Goal: Task Accomplishment & Management: Manage account settings

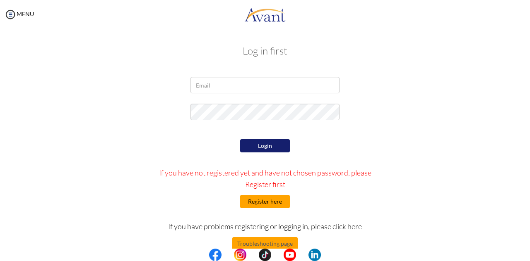
click at [264, 206] on button "Register here" at bounding box center [265, 201] width 50 height 13
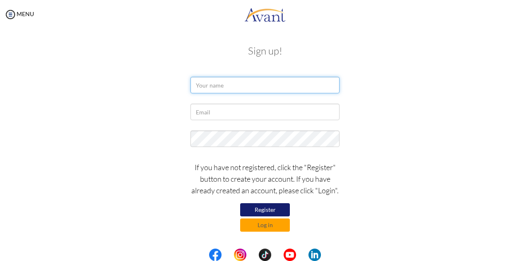
click at [221, 86] on input "text" at bounding box center [264, 85] width 149 height 17
type input "[PERSON_NAME]"
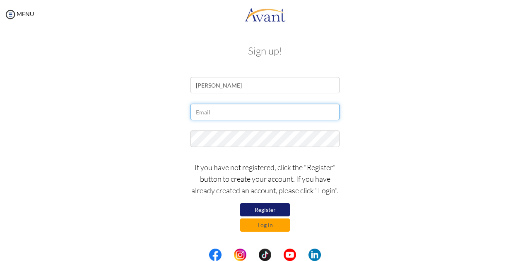
click at [245, 106] on input "text" at bounding box center [264, 112] width 149 height 17
type input "[EMAIL_ADDRESS][DOMAIN_NAME]"
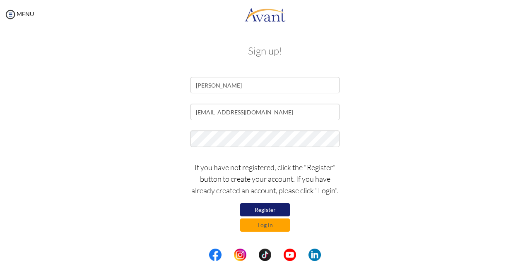
click at [269, 211] on button "Register" at bounding box center [265, 210] width 50 height 13
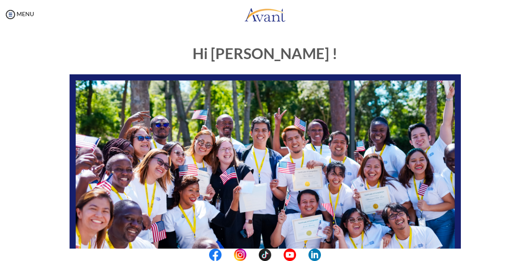
click at [443, 180] on img at bounding box center [264, 184] width 391 height 220
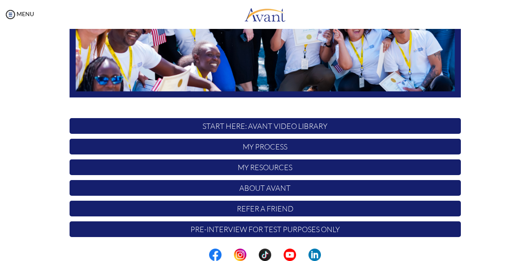
scroll to position [198, 0]
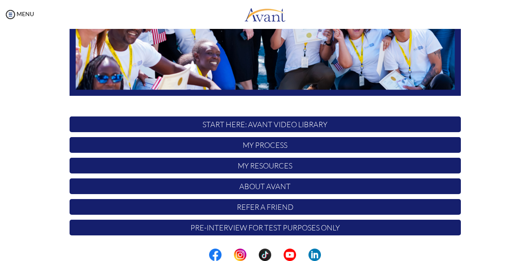
click at [266, 128] on p "START HERE: Avant Video Library" at bounding box center [264, 125] width 391 height 16
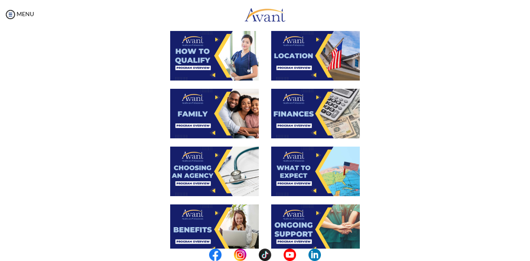
scroll to position [162, 0]
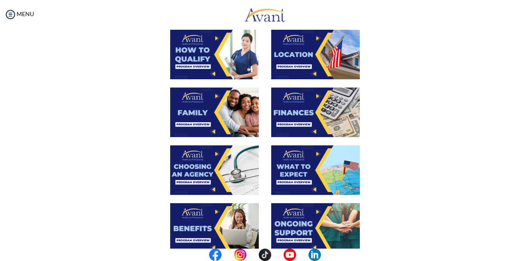
click at [461, 158] on div at bounding box center [264, 175] width 403 height 58
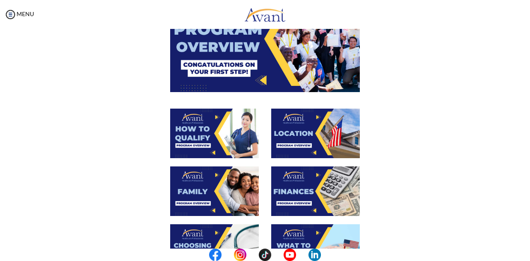
scroll to position [89, 0]
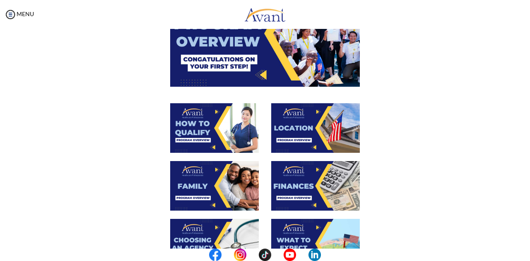
click at [262, 49] on img at bounding box center [264, 33] width 189 height 106
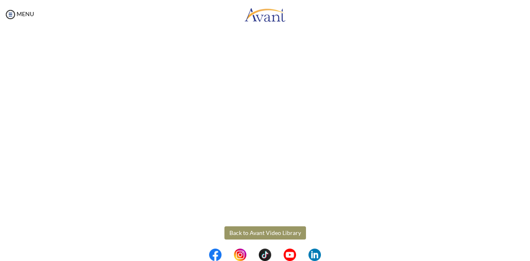
scroll to position [145, 0]
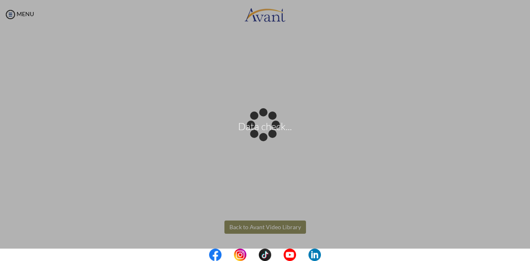
click at [415, 237] on body "Data check... Maintenance break. Please come back in 2 hours. MENU My Status Wh…" at bounding box center [265, 130] width 530 height 261
click at [258, 229] on body "Data check... Maintenance break. Please come back in 2 hours. MENU My Status Wh…" at bounding box center [265, 130] width 530 height 261
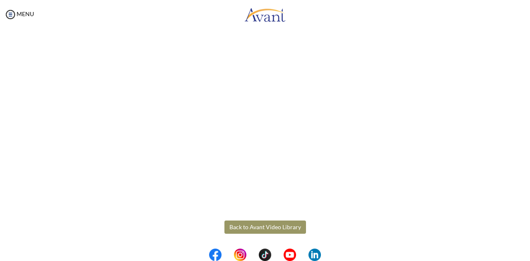
click at [258, 229] on button "Back to Avant Video Library" at bounding box center [264, 227] width 81 height 13
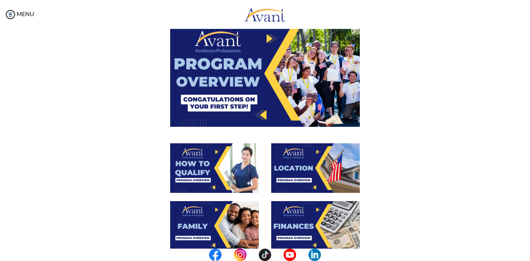
scroll to position [49, 0]
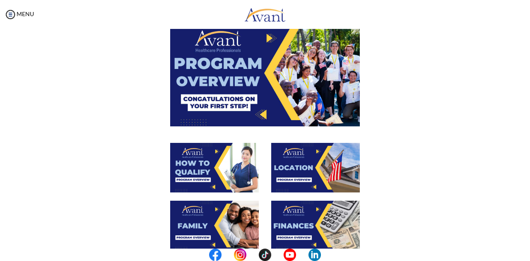
click at [211, 183] on img at bounding box center [214, 168] width 89 height 50
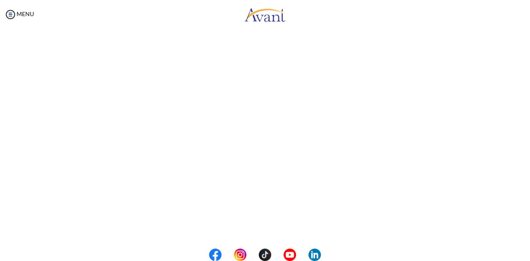
scroll to position [145, 0]
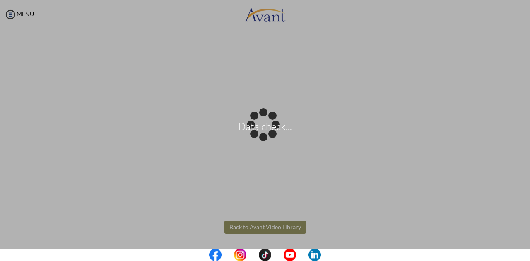
click at [272, 229] on body "Data check... Maintenance break. Please come back in 2 hours. MENU My Status Wh…" at bounding box center [265, 130] width 530 height 261
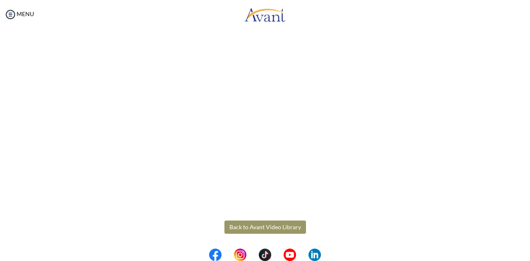
click at [272, 229] on button "Back to Avant Video Library" at bounding box center [264, 227] width 81 height 13
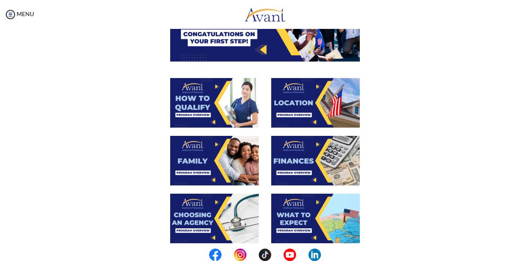
scroll to position [115, 0]
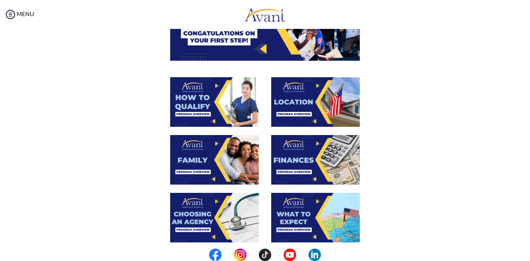
click at [306, 105] on img at bounding box center [315, 102] width 89 height 50
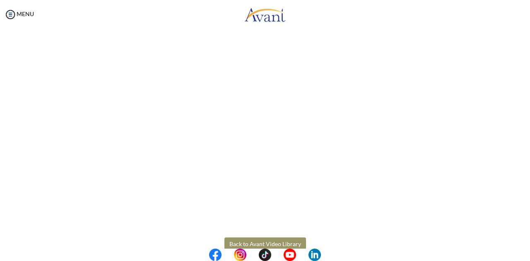
scroll to position [133, 0]
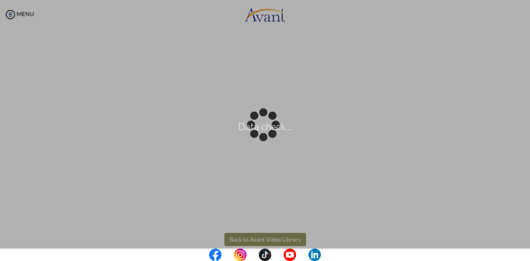
click at [268, 239] on body "Data check... Maintenance break. Please come back in 2 hours. MENU My Status Wh…" at bounding box center [265, 130] width 530 height 261
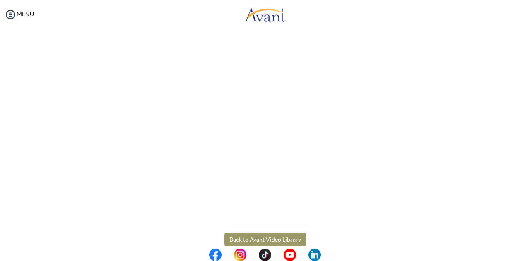
click at [268, 239] on button "Back to Avant Video Library" at bounding box center [264, 239] width 81 height 13
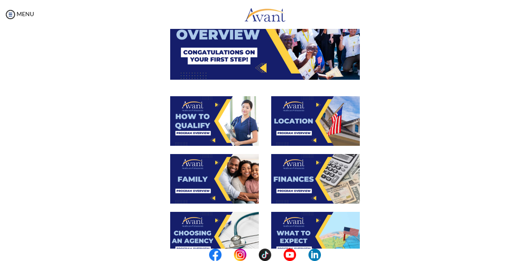
scroll to position [96, 0]
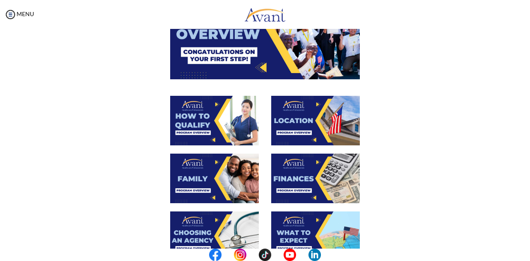
click at [196, 189] on img at bounding box center [214, 179] width 89 height 50
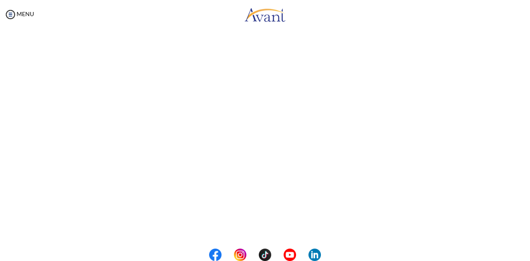
scroll to position [234, 0]
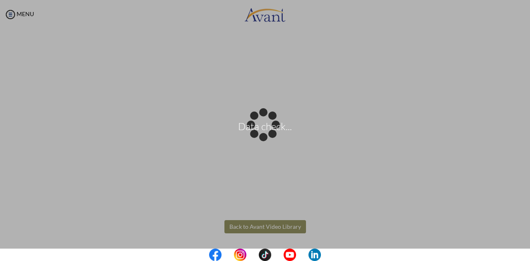
click at [270, 229] on body "Data check... Maintenance break. Please come back in 2 hours. MENU My Status Wh…" at bounding box center [265, 130] width 530 height 261
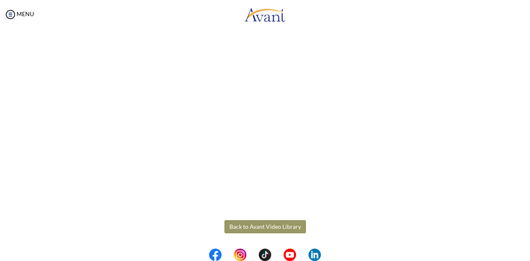
click at [270, 229] on button "Back to Avant Video Library" at bounding box center [264, 226] width 81 height 13
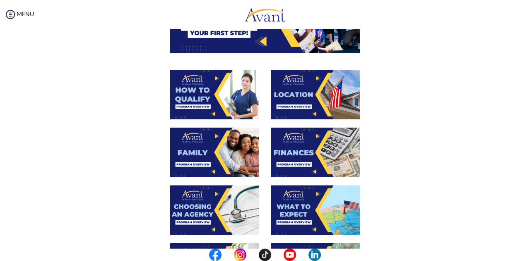
scroll to position [125, 0]
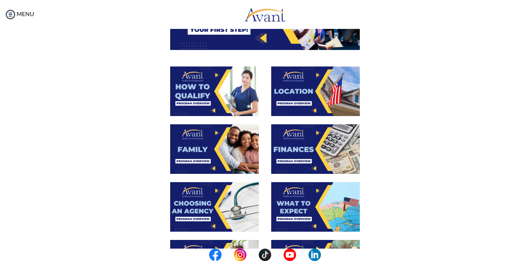
click at [205, 216] on img at bounding box center [214, 207] width 89 height 50
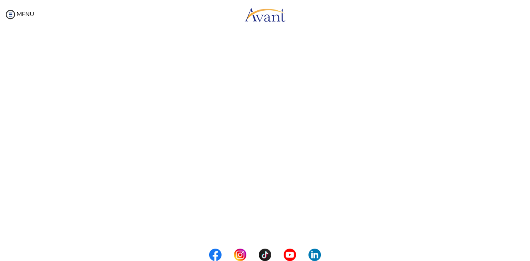
scroll to position [234, 0]
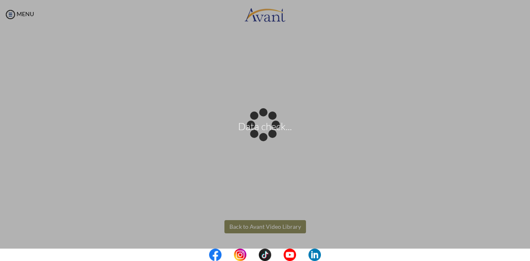
click at [281, 224] on body "Data check... Maintenance break. Please come back in 2 hours. MENU My Status Wh…" at bounding box center [265, 130] width 530 height 261
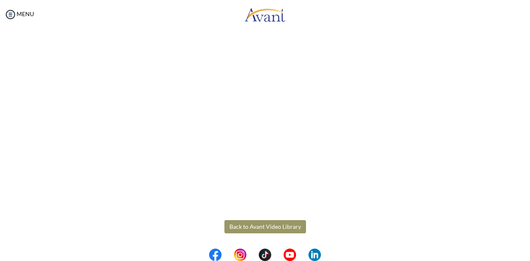
click at [281, 224] on button "Back to Avant Video Library" at bounding box center [264, 226] width 81 height 13
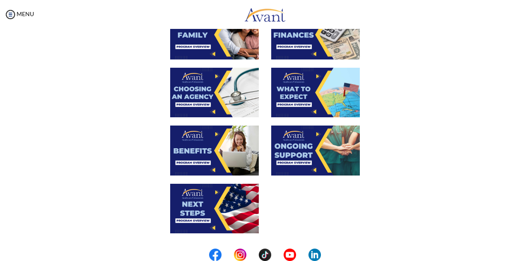
scroll to position [240, 0]
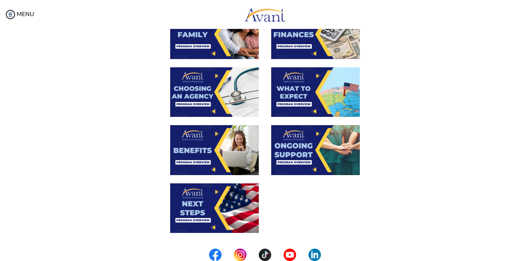
click at [232, 149] on img at bounding box center [214, 150] width 89 height 50
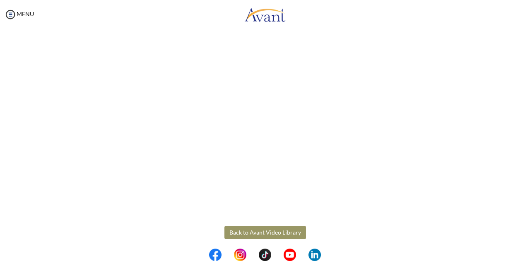
scroll to position [234, 0]
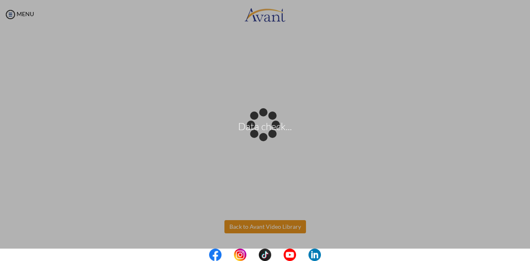
click at [281, 228] on body "Data check... Maintenance break. Please come back in 2 hours. MENU My Status Wh…" at bounding box center [265, 130] width 530 height 261
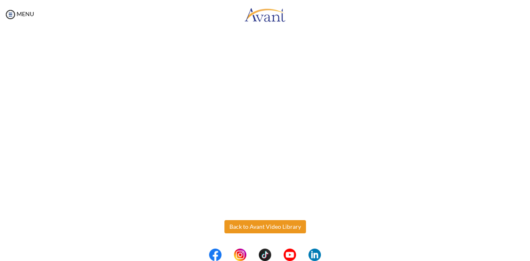
click at [281, 228] on button "Back to Avant Video Library" at bounding box center [264, 226] width 81 height 13
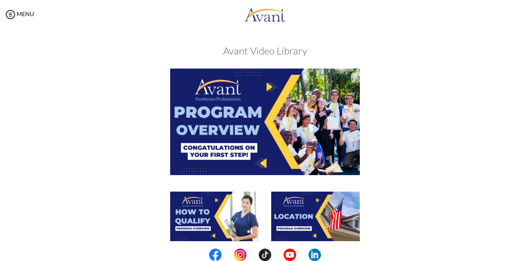
click at [281, 228] on img at bounding box center [315, 217] width 89 height 50
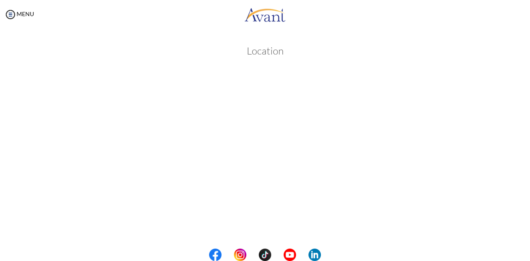
scroll to position [145, 0]
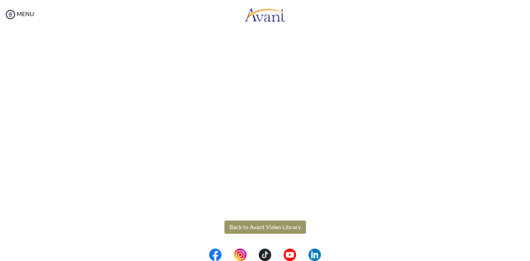
click at [276, 231] on button "Back to Avant Video Library" at bounding box center [264, 227] width 81 height 13
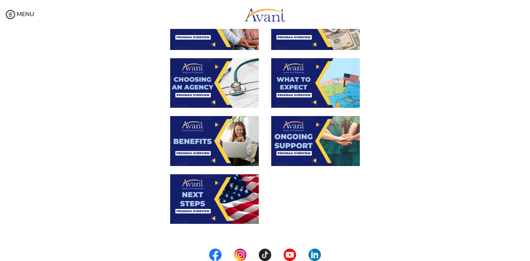
scroll to position [250, 0]
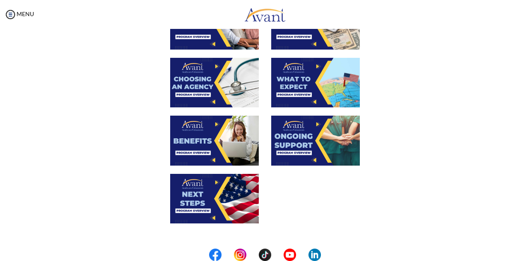
click at [216, 197] on img at bounding box center [214, 199] width 89 height 50
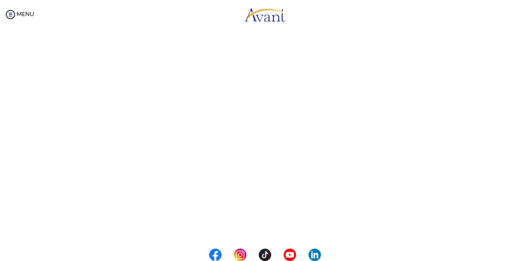
scroll to position [234, 0]
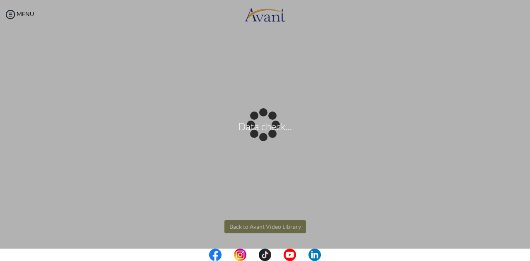
click at [275, 230] on body "Data check... Maintenance break. Please come back in 2 hours. MENU My Status Wh…" at bounding box center [265, 130] width 530 height 261
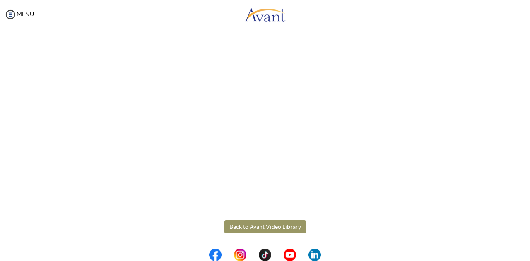
click at [275, 230] on button "Back to Avant Video Library" at bounding box center [264, 226] width 81 height 13
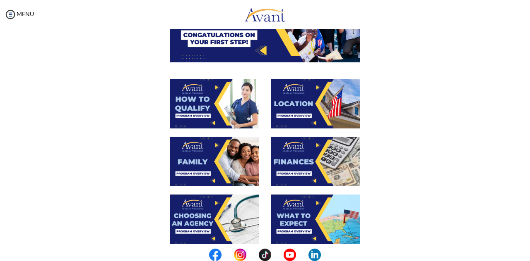
scroll to position [112, 0]
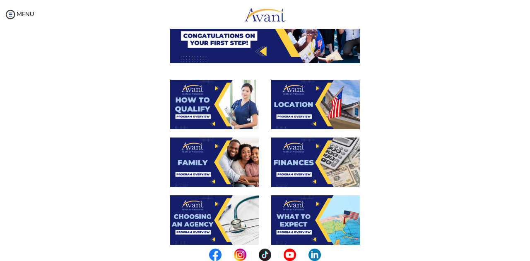
click at [294, 113] on img at bounding box center [315, 105] width 89 height 50
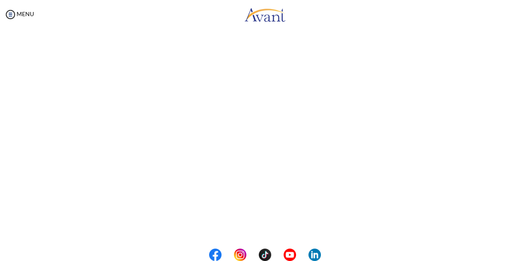
scroll to position [145, 0]
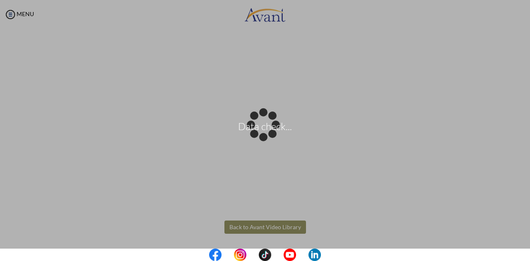
click at [269, 228] on body "Data check... Maintenance break. Please come back in 2 hours. MENU My Status Wh…" at bounding box center [265, 130] width 530 height 261
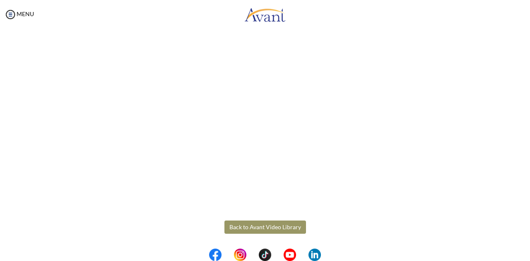
click at [269, 228] on button "Back to Avant Video Library" at bounding box center [264, 227] width 81 height 13
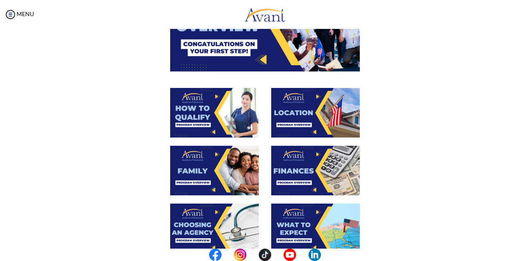
scroll to position [104, 0]
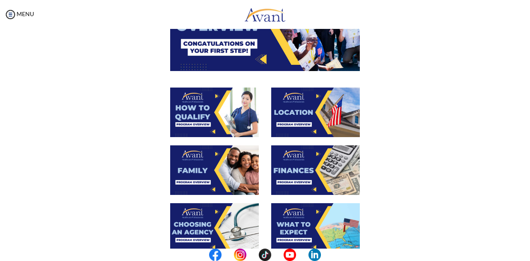
click at [310, 179] on img at bounding box center [315, 171] width 89 height 50
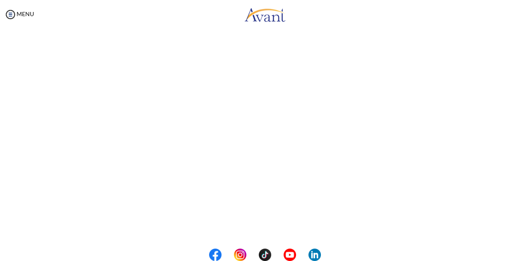
scroll to position [145, 0]
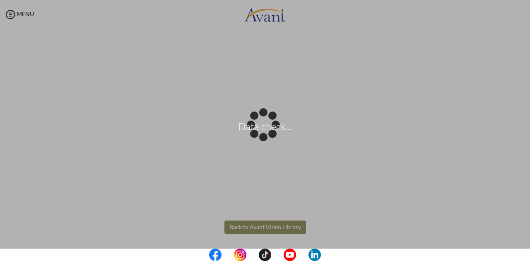
click at [276, 227] on body "Data check... Maintenance break. Please come back in 2 hours. MENU My Status Wh…" at bounding box center [265, 130] width 530 height 261
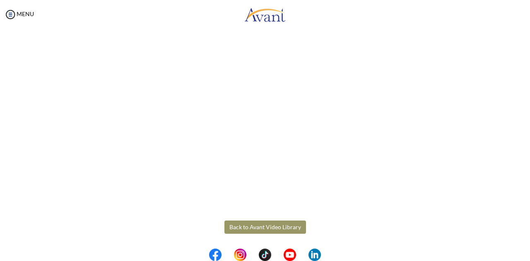
click at [276, 227] on button "Back to Avant Video Library" at bounding box center [264, 227] width 81 height 13
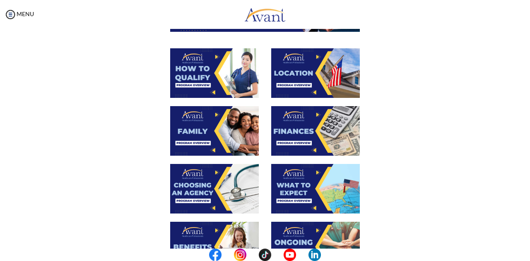
scroll to position [144, 0]
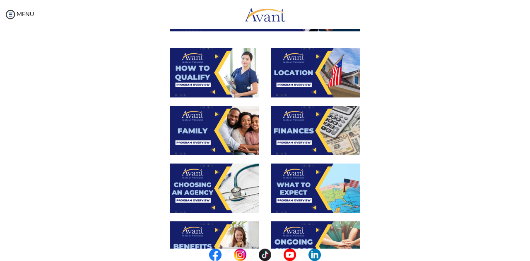
click at [292, 189] on img at bounding box center [315, 189] width 89 height 50
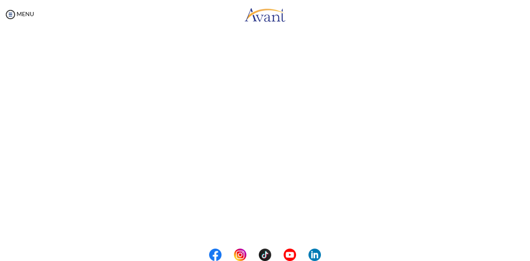
scroll to position [234, 0]
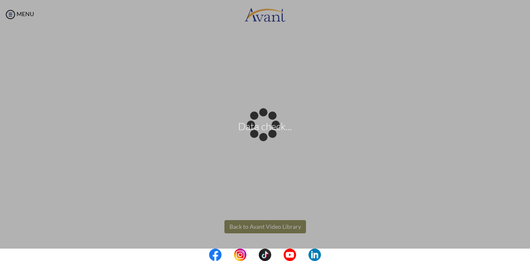
click at [269, 229] on body "Data check... Maintenance break. Please come back in 2 hours. MENU My Status Wh…" at bounding box center [265, 130] width 530 height 261
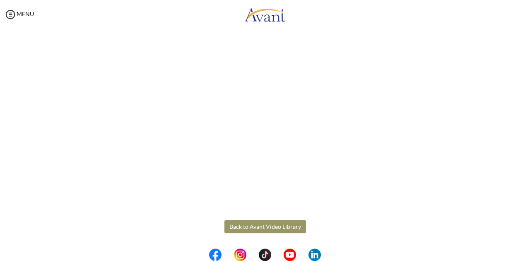
click at [269, 229] on button "Back to Avant Video Library" at bounding box center [264, 226] width 81 height 13
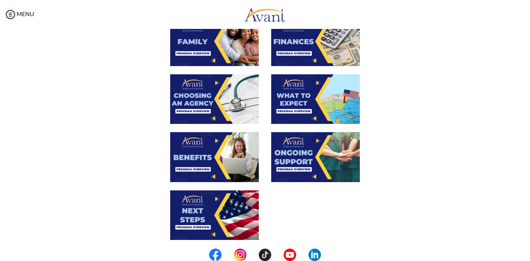
scroll to position [235, 0]
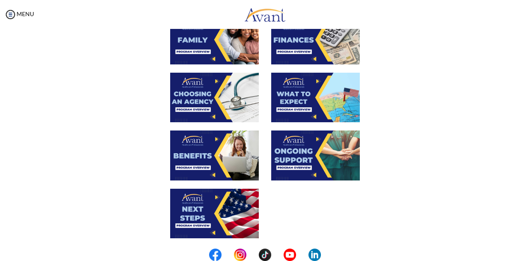
click at [317, 158] on img at bounding box center [315, 156] width 89 height 50
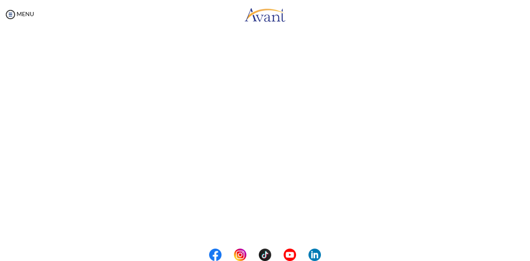
scroll to position [234, 0]
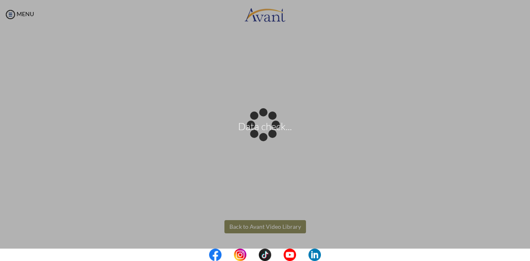
click at [281, 225] on body "Data check... Maintenance break. Please come back in 2 hours. MENU My Status Wh…" at bounding box center [265, 130] width 530 height 261
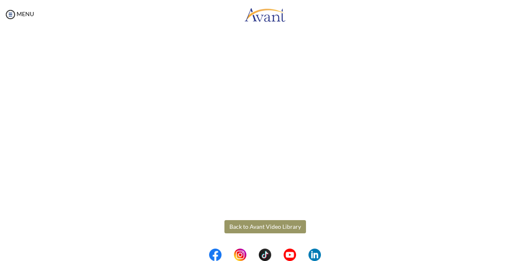
click at [281, 225] on button "Back to Avant Video Library" at bounding box center [264, 226] width 81 height 13
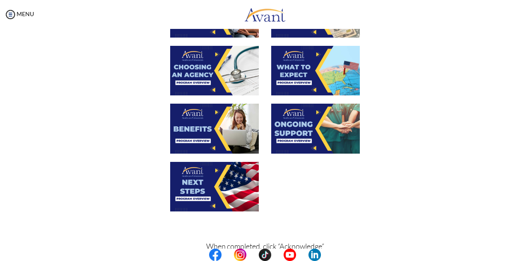
scroll to position [307, 0]
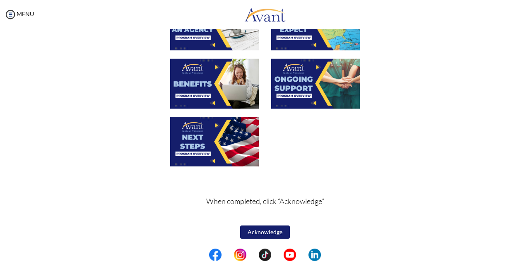
click at [266, 230] on button "Acknowledge" at bounding box center [265, 232] width 50 height 13
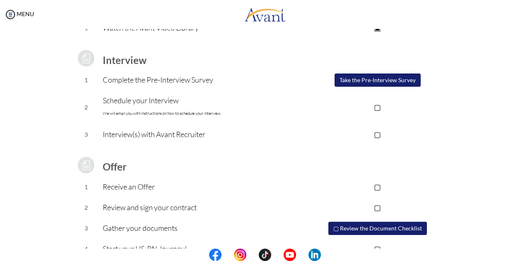
scroll to position [115, 0]
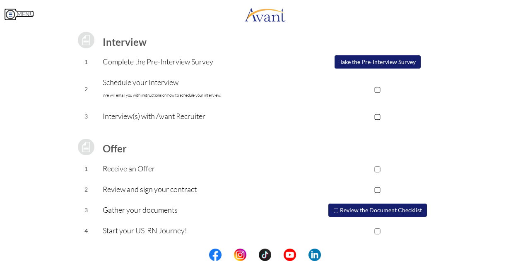
click at [9, 13] on img at bounding box center [10, 14] width 12 height 12
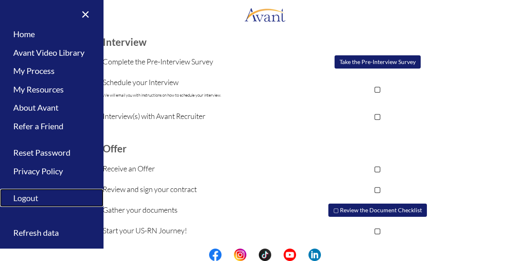
click at [29, 201] on link "Logout" at bounding box center [51, 198] width 103 height 19
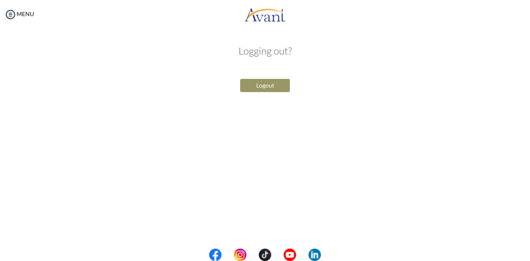
click at [272, 90] on button "Logout" at bounding box center [265, 85] width 50 height 13
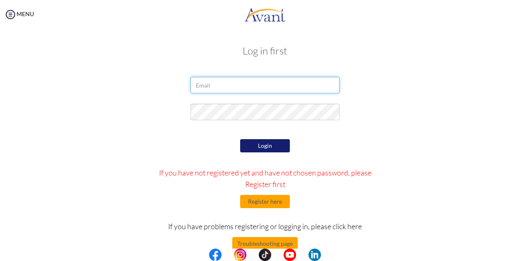
click at [232, 89] on input "email" at bounding box center [264, 85] width 149 height 17
type input "[EMAIL_ADDRESS][DOMAIN_NAME]"
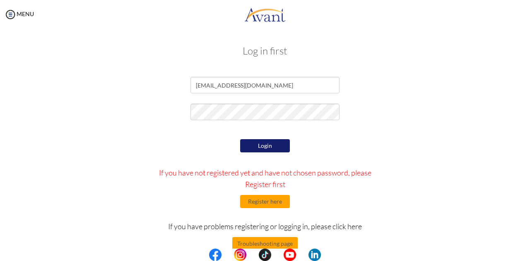
click at [273, 147] on button "Login" at bounding box center [265, 145] width 50 height 13
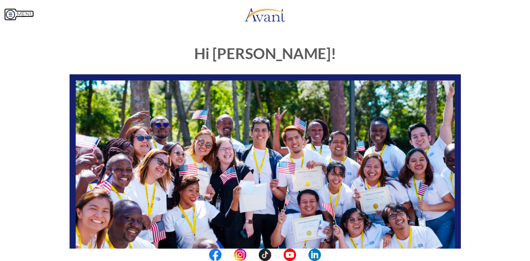
click at [12, 14] on img at bounding box center [10, 14] width 12 height 12
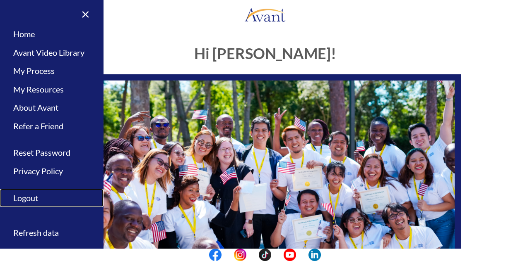
click at [31, 201] on link "Logout" at bounding box center [51, 198] width 103 height 19
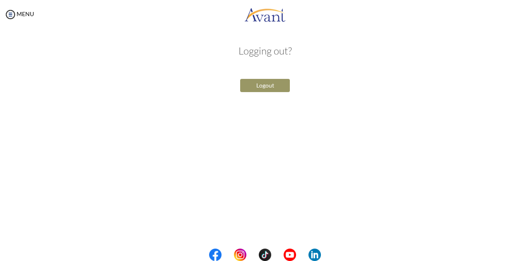
click at [261, 82] on button "Logout" at bounding box center [265, 85] width 50 height 13
